Goal: Feedback & Contribution: Contribute content

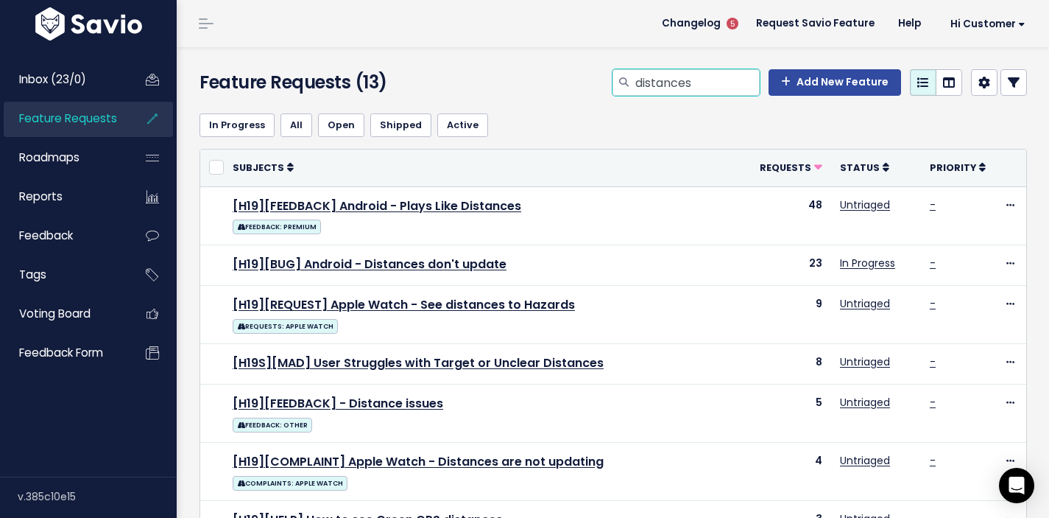
click at [704, 82] on input "distances" at bounding box center [697, 82] width 126 height 27
drag, startPoint x: 700, startPoint y: 79, endPoint x: 626, endPoint y: 77, distance: 74.4
click at [626, 77] on div "distances" at bounding box center [686, 82] width 147 height 27
type input "strava"
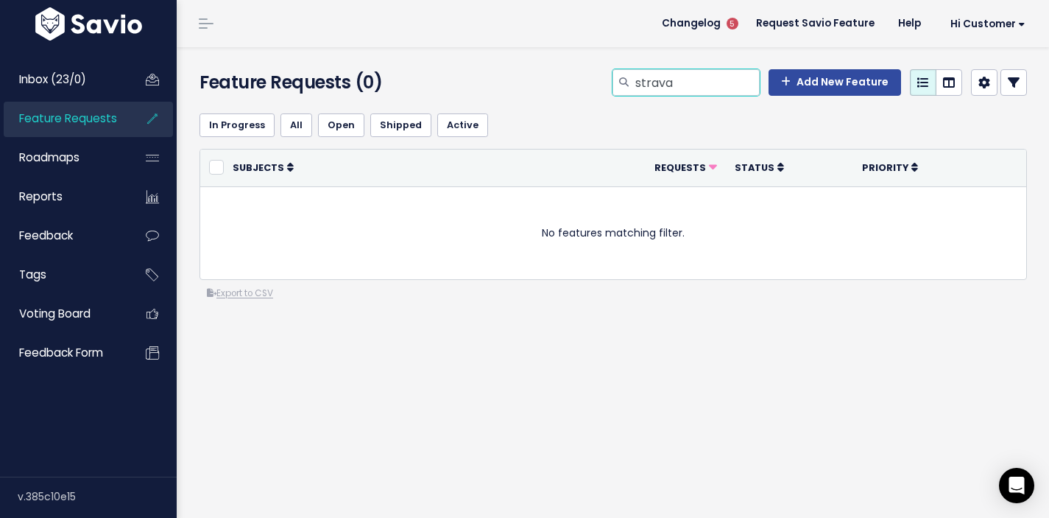
drag, startPoint x: 696, startPoint y: 79, endPoint x: 595, endPoint y: 80, distance: 100.9
click at [595, 80] on div "strava Add New Feature" at bounding box center [755, 85] width 567 height 32
type input "request"
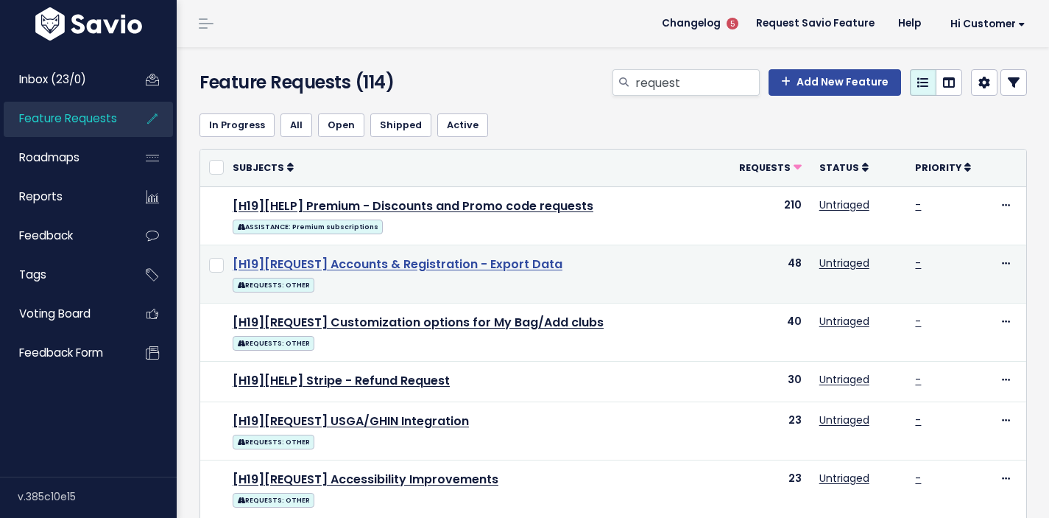
click at [353, 258] on link "[H19][REQUEST] Accounts & Registration - Export Data" at bounding box center [398, 264] width 330 height 17
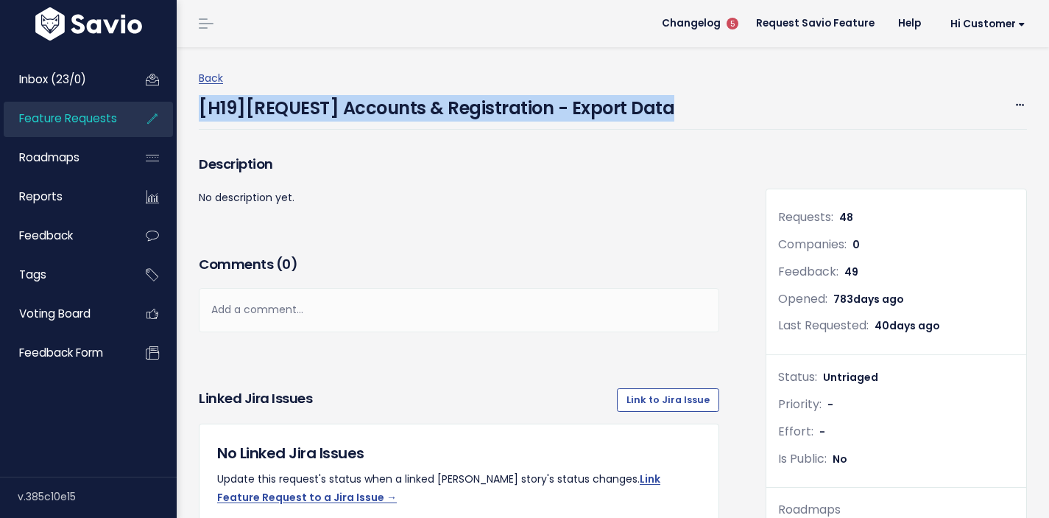
drag, startPoint x: 694, startPoint y: 104, endPoint x: 183, endPoint y: 114, distance: 511.1
copy h4 "[H19][REQUEST] Accounts & Registration - Export Data"
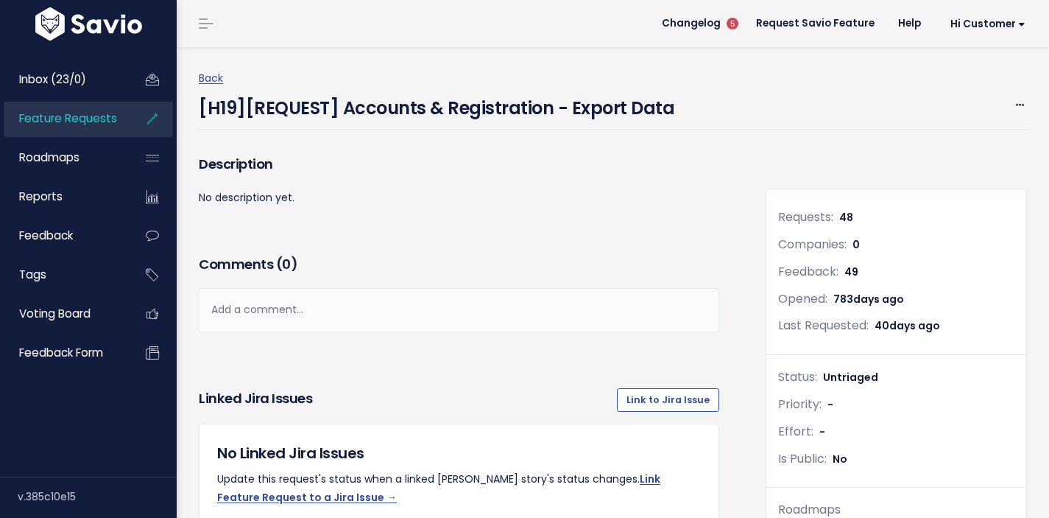
click at [204, 13] on li at bounding box center [203, 23] width 29 height 41
click at [216, 74] on link "Back" at bounding box center [211, 78] width 24 height 15
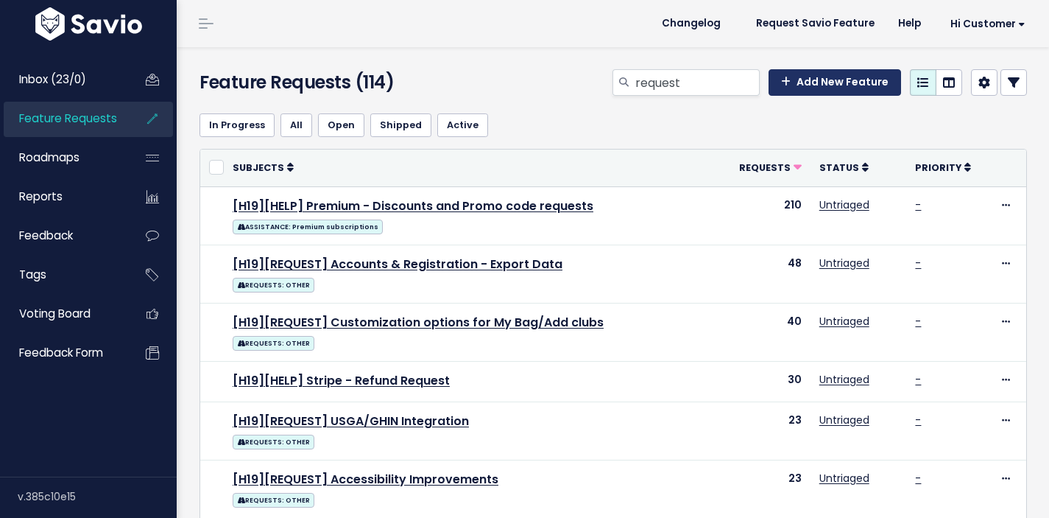
click at [834, 89] on link "Add New Feature" at bounding box center [835, 82] width 133 height 27
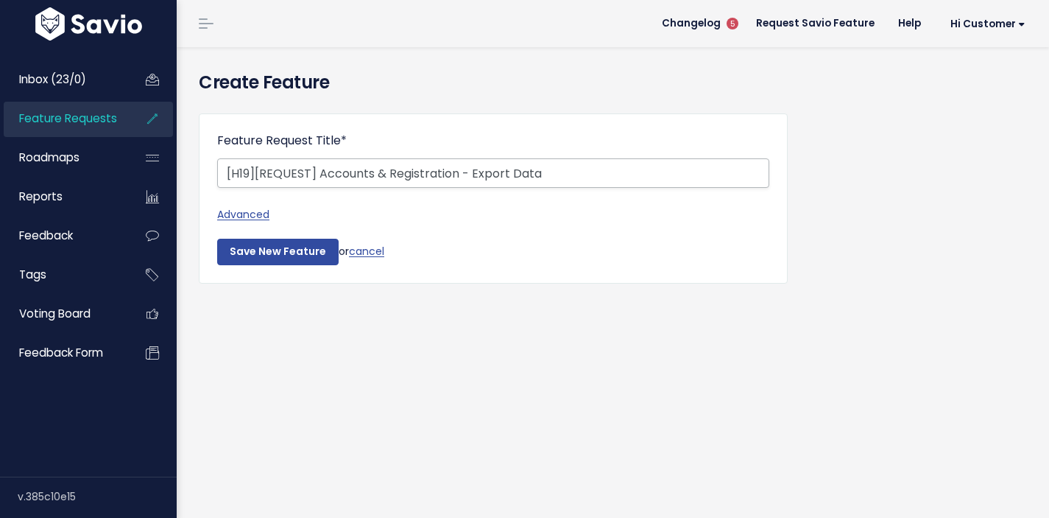
drag, startPoint x: 549, startPoint y: 182, endPoint x: 317, endPoint y: 173, distance: 232.1
click at [317, 173] on input "[H19][REQUEST] Accounts & Registration - Export Data" at bounding box center [493, 172] width 552 height 29
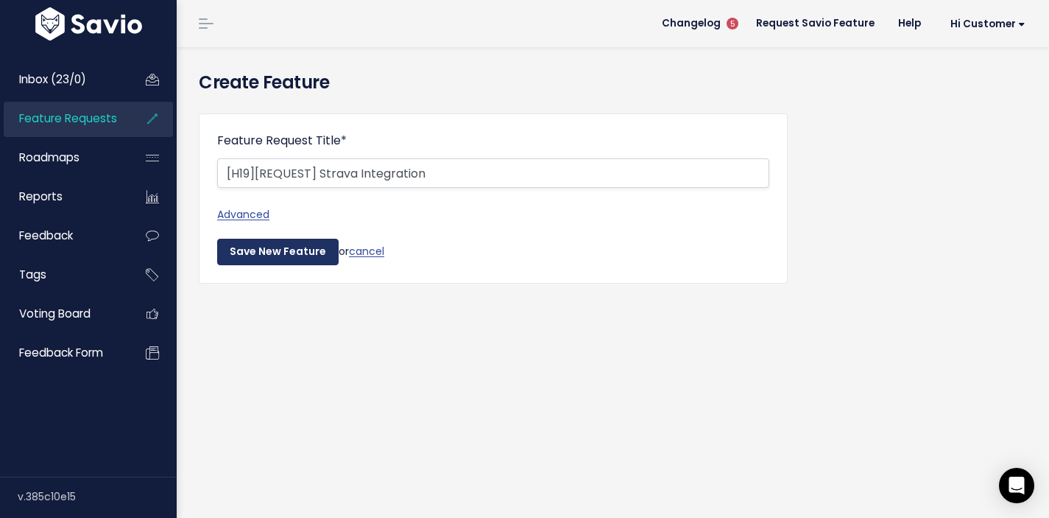
type input "[H19][REQUEST] Strava Integration"
click at [280, 258] on input "Save New Feature" at bounding box center [277, 252] width 121 height 27
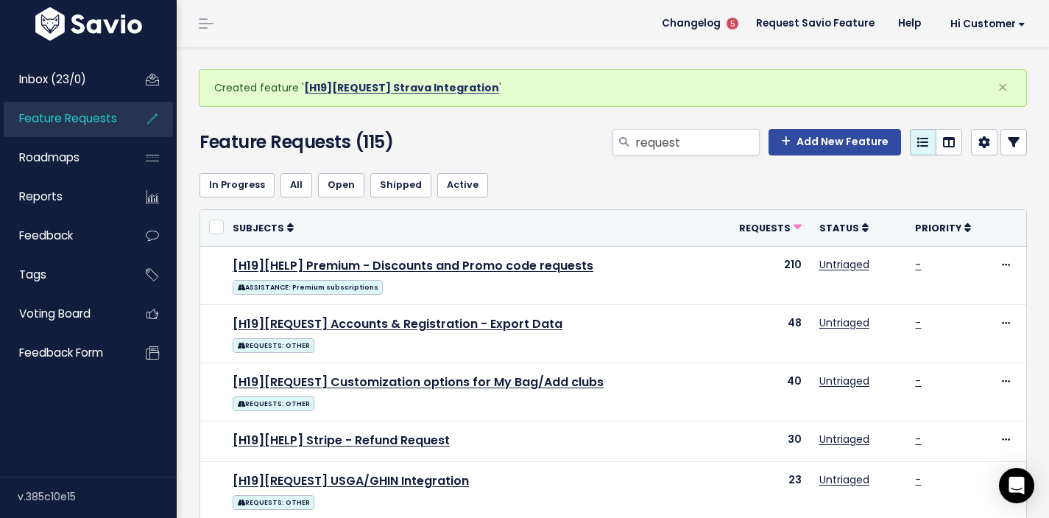
click at [427, 88] on link "[H19][REQUEST] Strava Integration" at bounding box center [401, 87] width 195 height 15
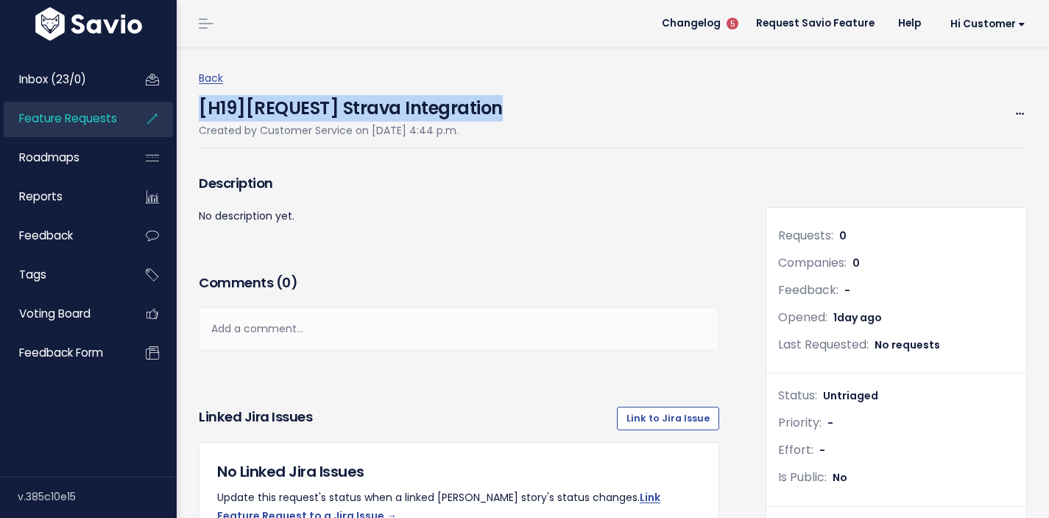
drag, startPoint x: 504, startPoint y: 109, endPoint x: 183, endPoint y: 105, distance: 320.3
click at [183, 105] on div "Back [H19][REQUEST] Strava Integration Created by Customer Service on Oct. 7, 2…" at bounding box center [613, 505] width 873 height 916
copy h4 "[H19][REQUEST] Strava Integration"
